Goal: Find contact information: Find contact information

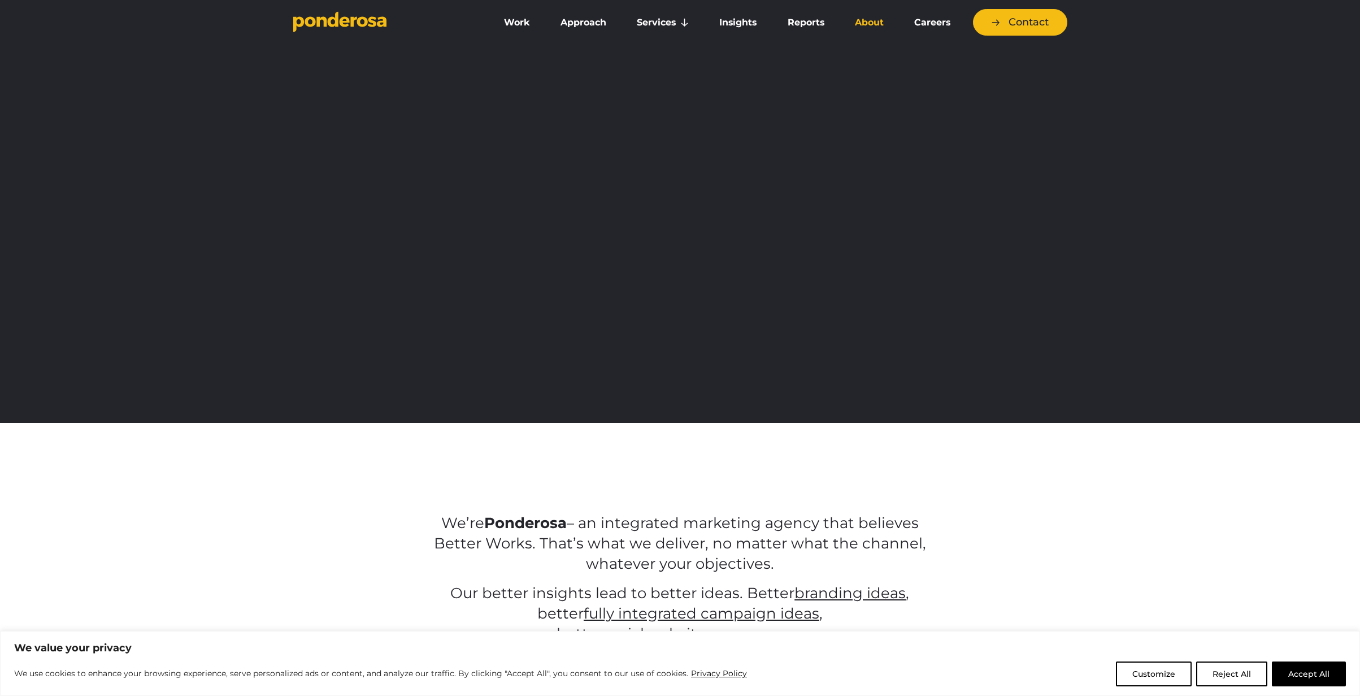
click at [865, 24] on link "About" at bounding box center [869, 23] width 55 height 24
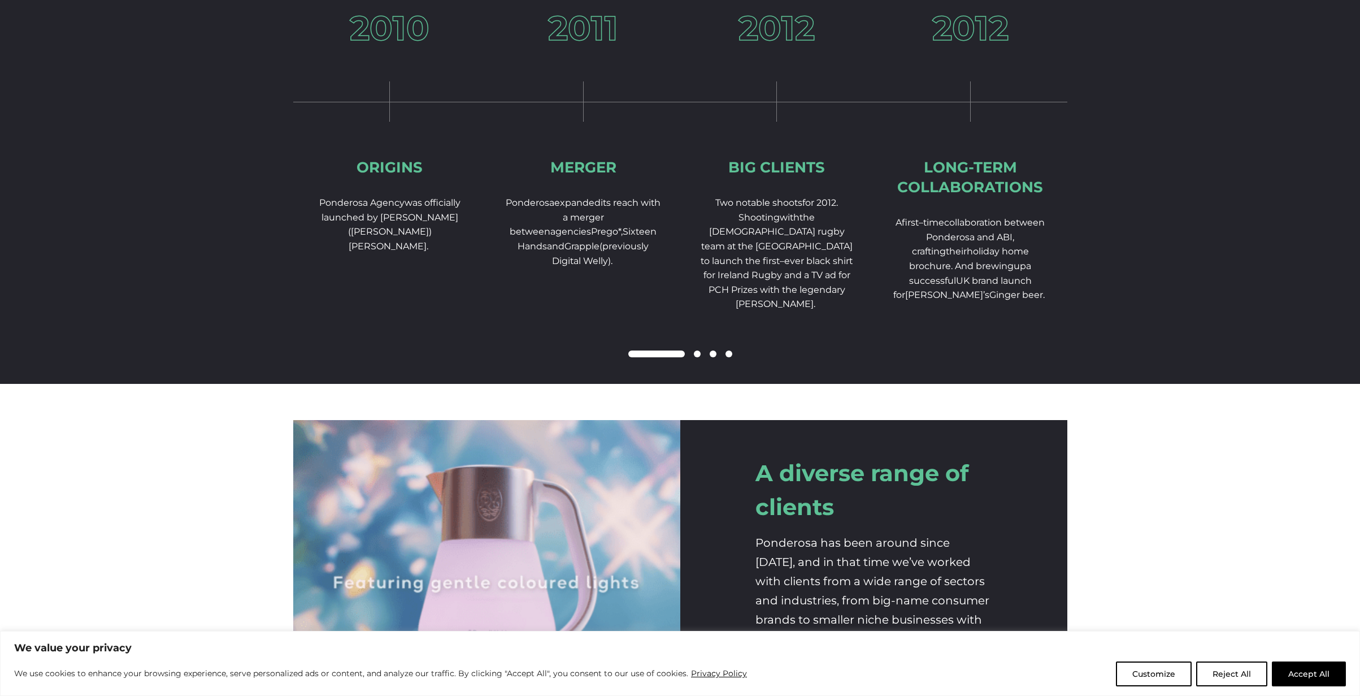
scroll to position [1747, 0]
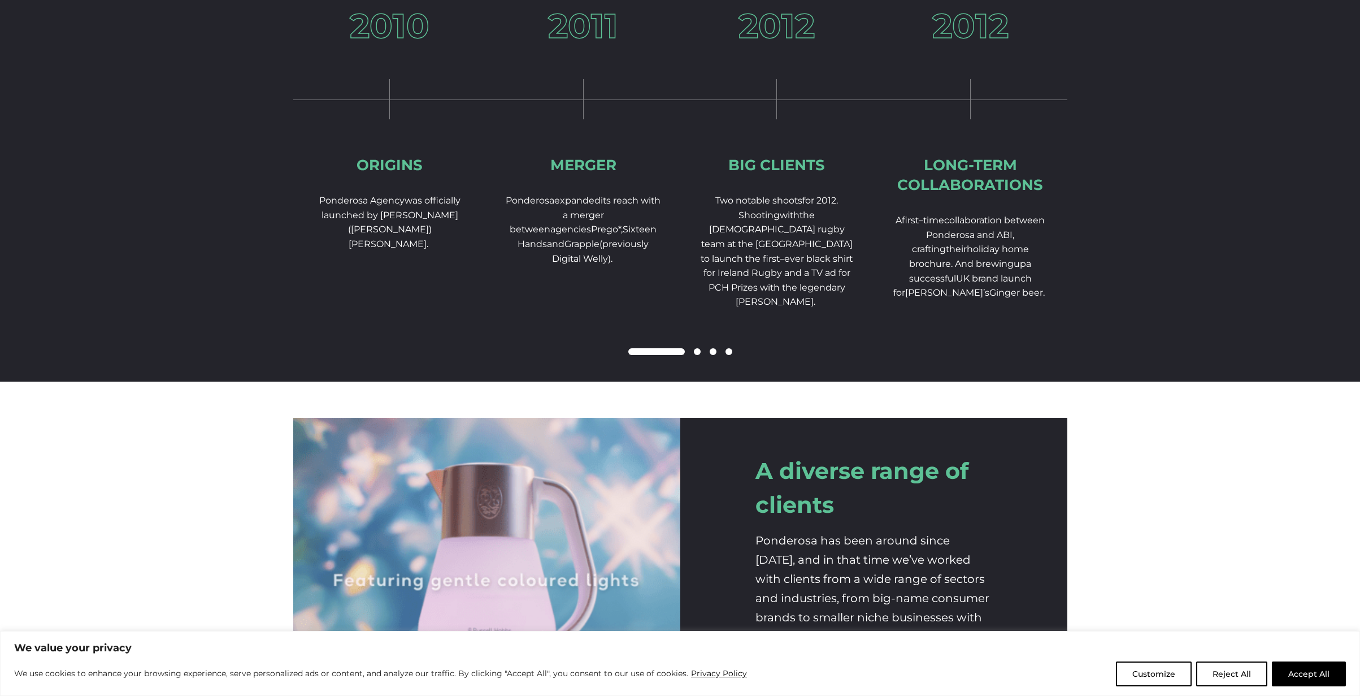
click at [696, 355] on span at bounding box center [697, 351] width 7 height 7
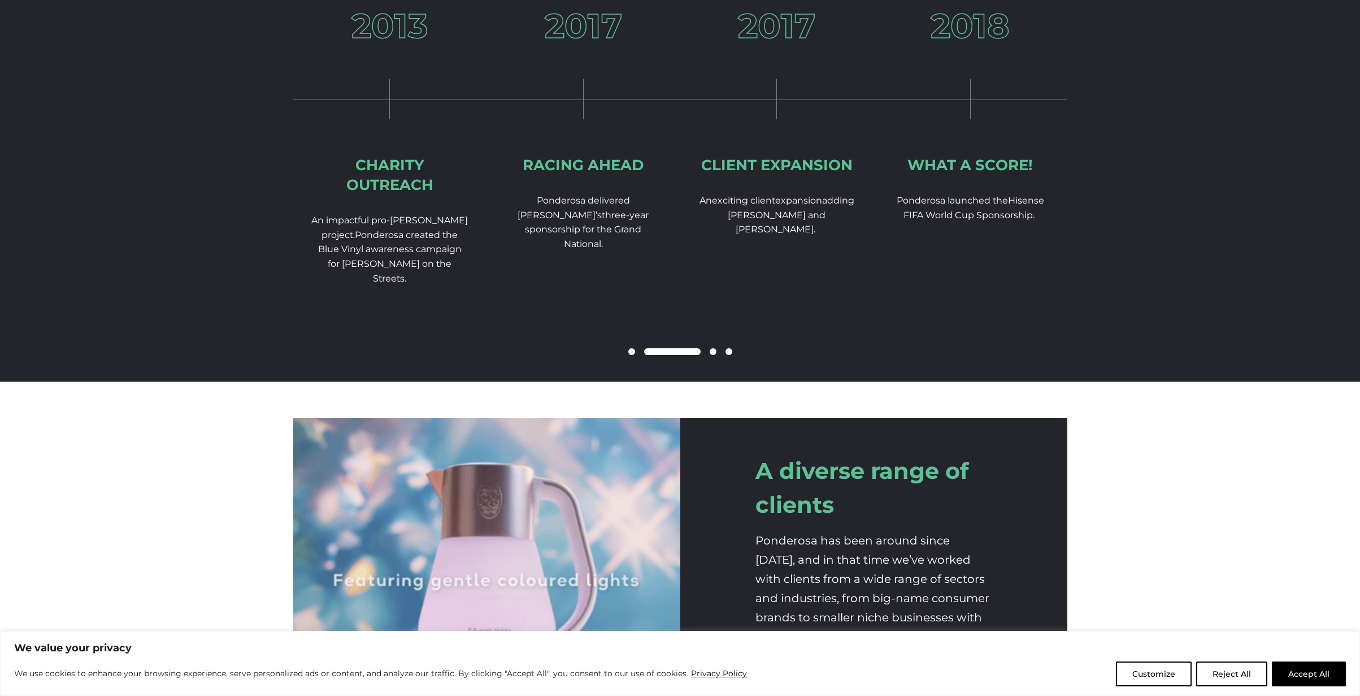
click at [713, 355] on span at bounding box center [713, 351] width 7 height 7
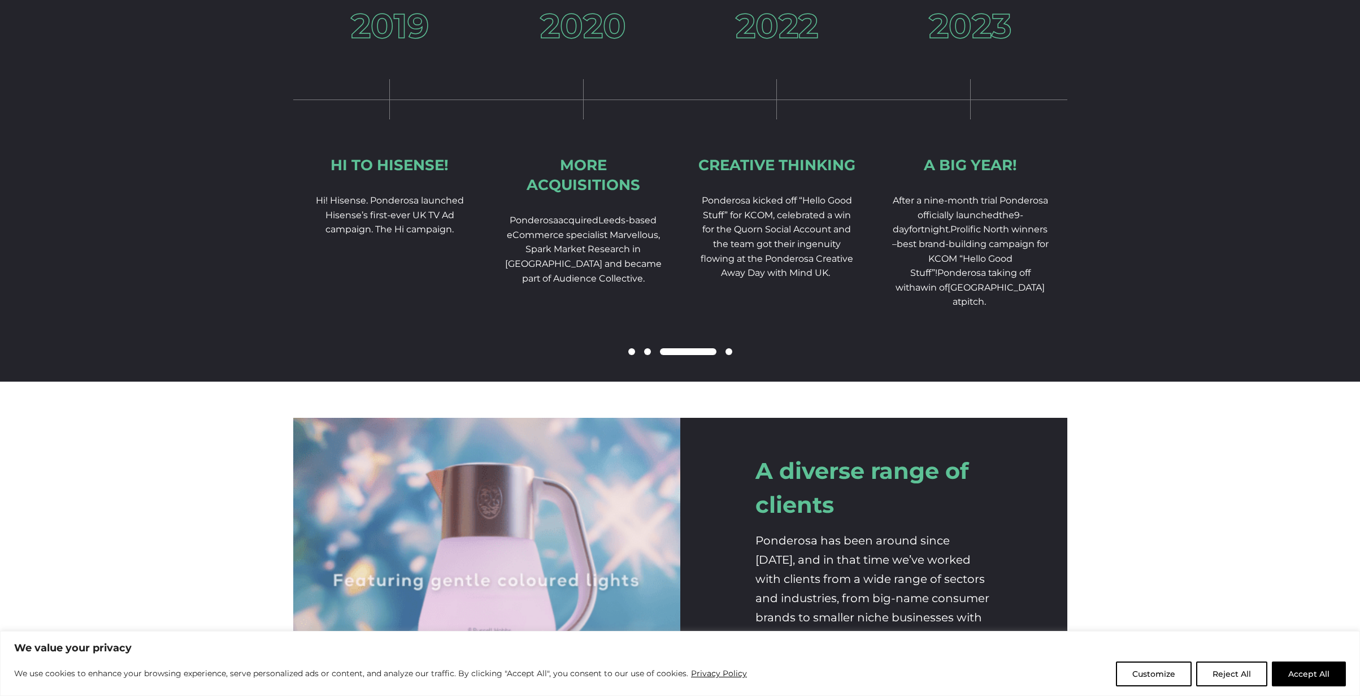
click at [726, 355] on span at bounding box center [729, 351] width 7 height 7
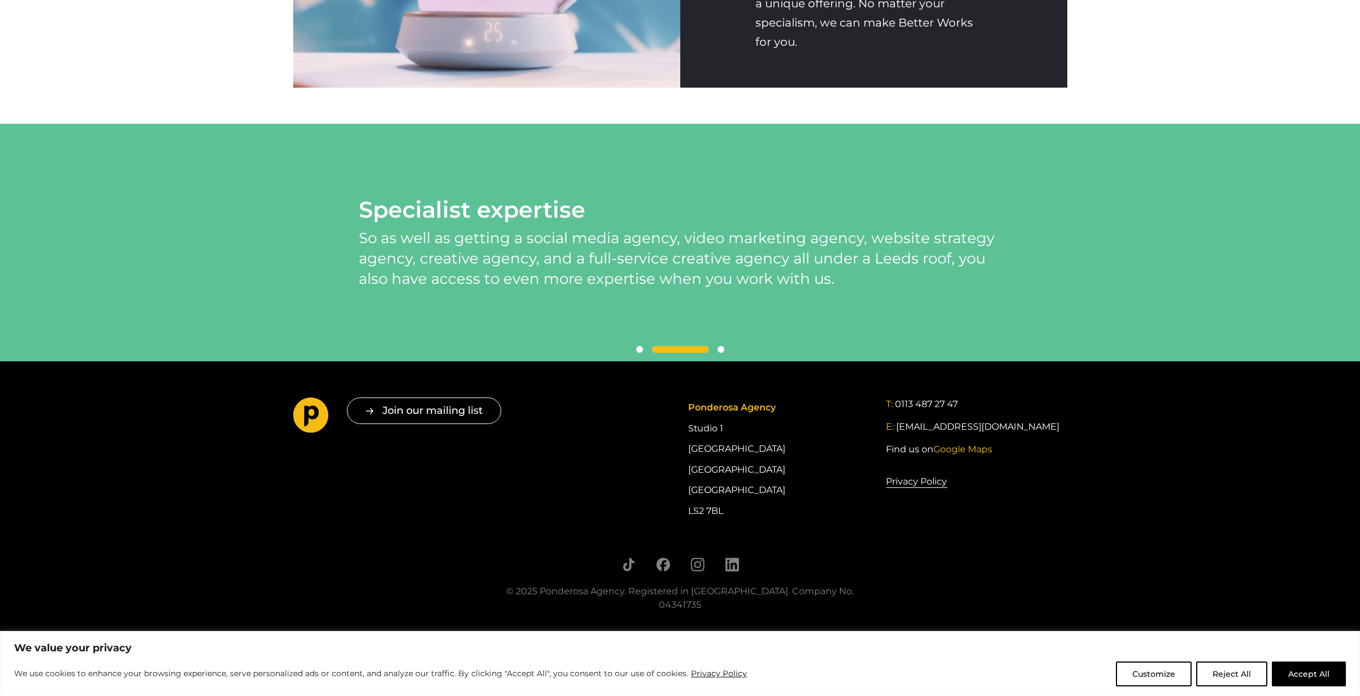
scroll to position [2379, 0]
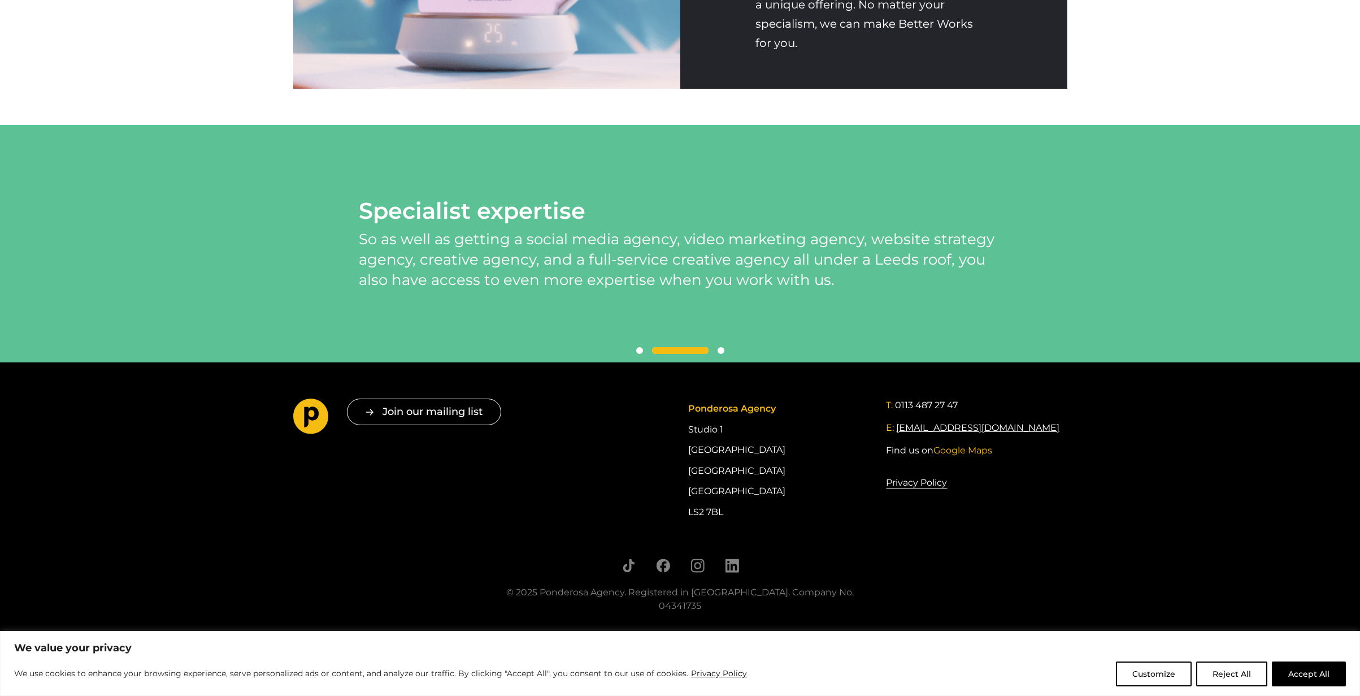
drag, startPoint x: 1028, startPoint y: 445, endPoint x: 929, endPoint y: 449, distance: 99.5
click at [929, 435] on div "E: [EMAIL_ADDRESS][DOMAIN_NAME]" at bounding box center [976, 428] width 181 height 14
copy link "[DOMAIN_NAME]"
